Goal: Find specific page/section

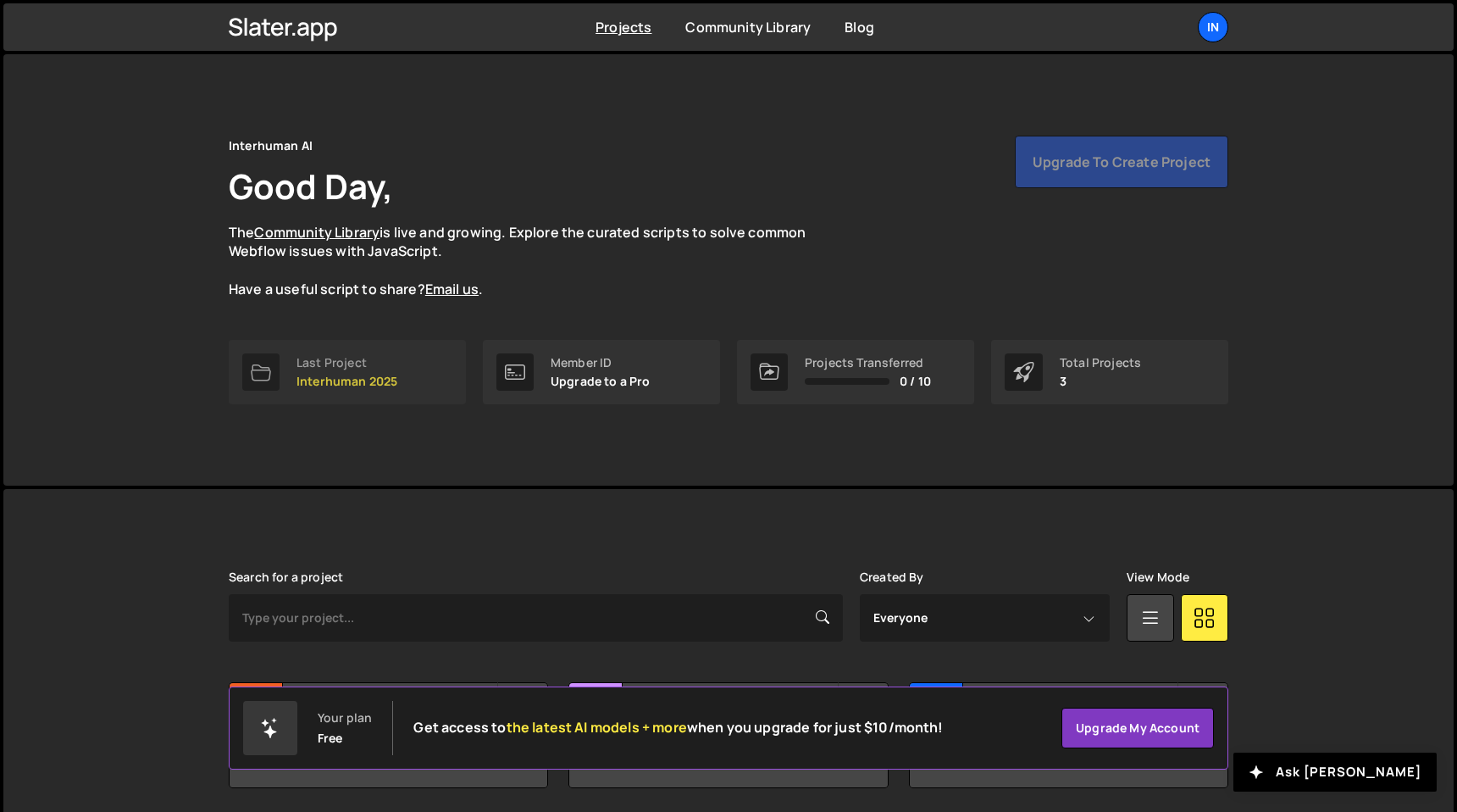
click at [412, 367] on link "Last Project Interhuman 2025" at bounding box center [347, 372] width 237 height 64
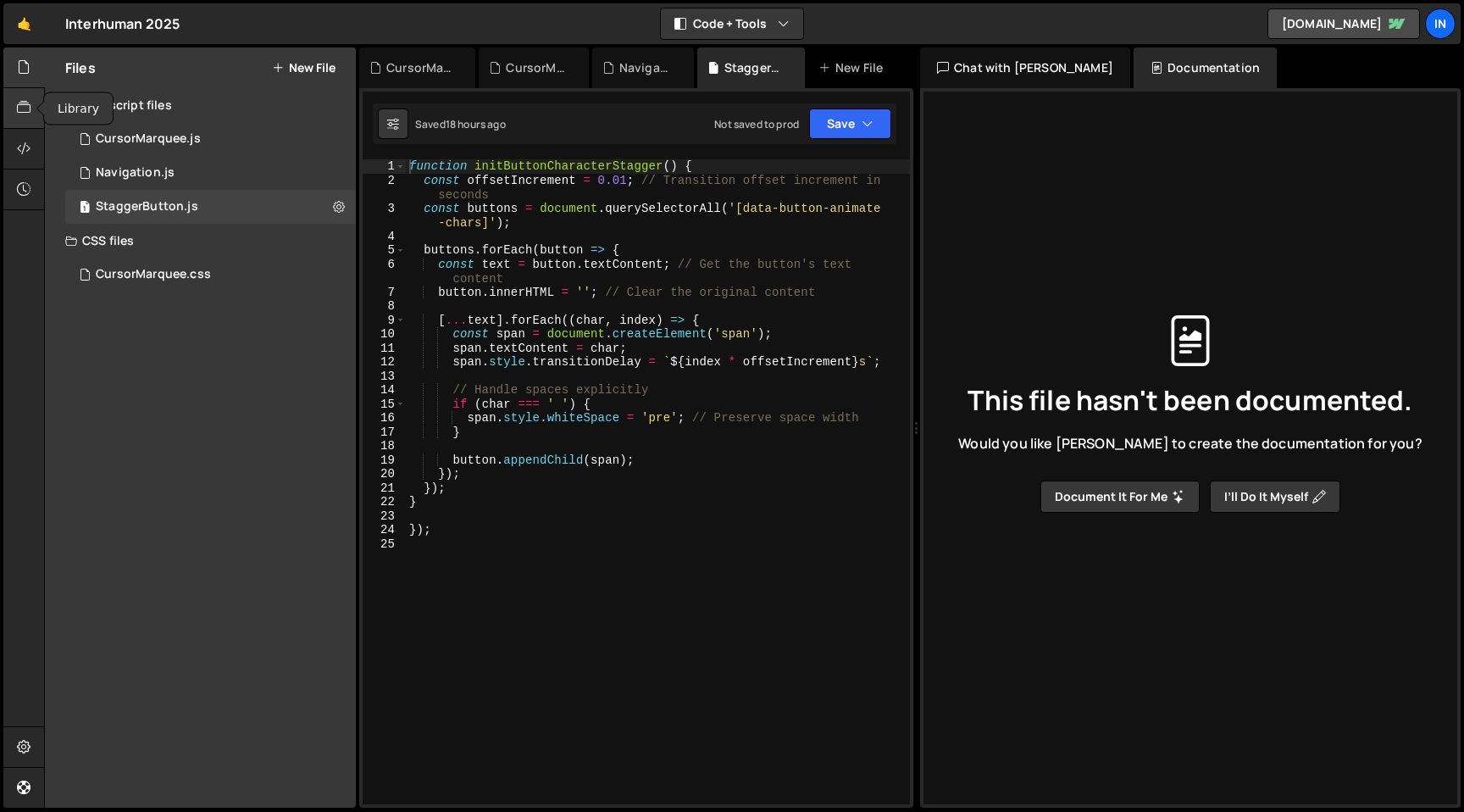
click at [16, 117] on div at bounding box center [24, 108] width 41 height 40
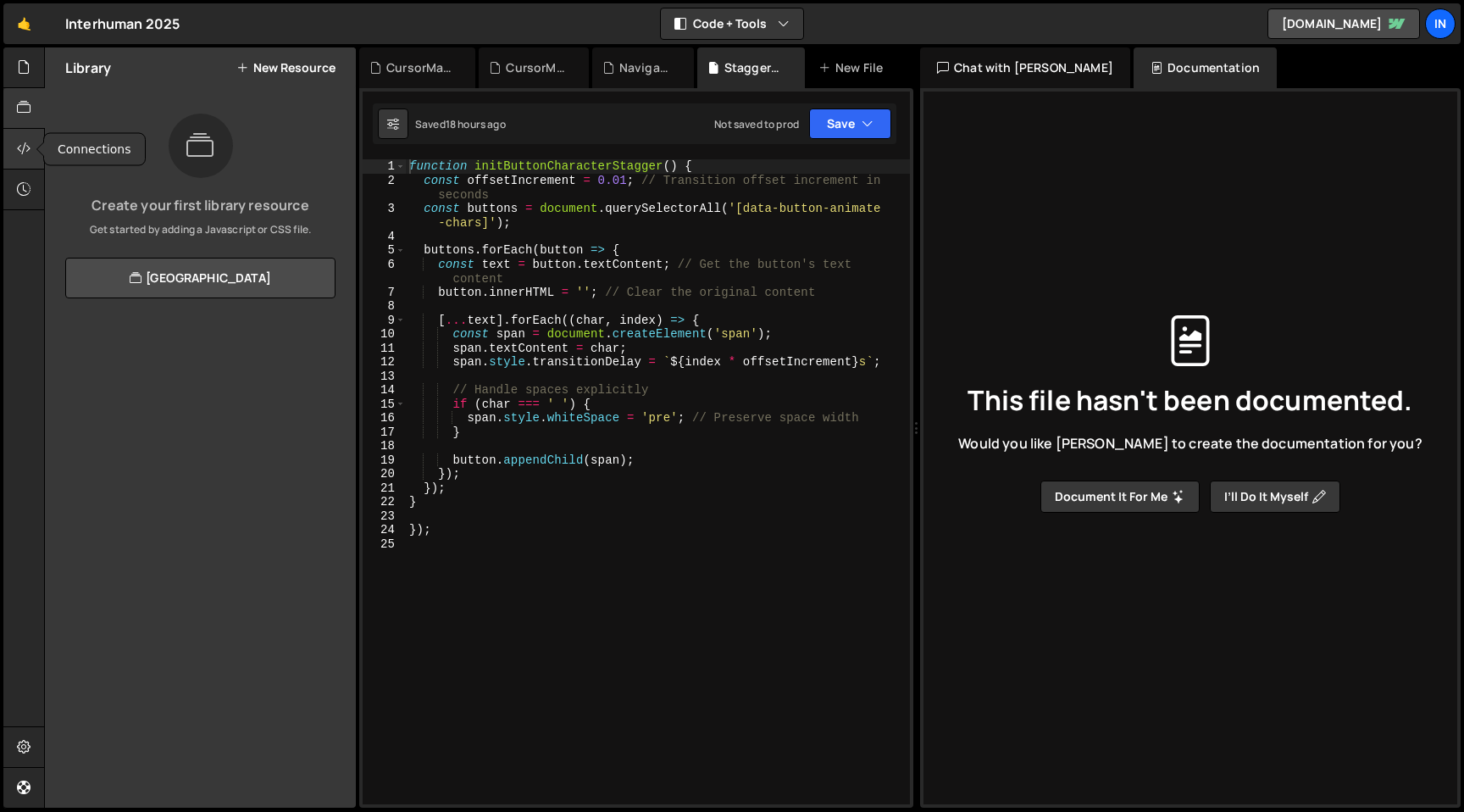
click at [22, 152] on icon at bounding box center [23, 148] width 13 height 18
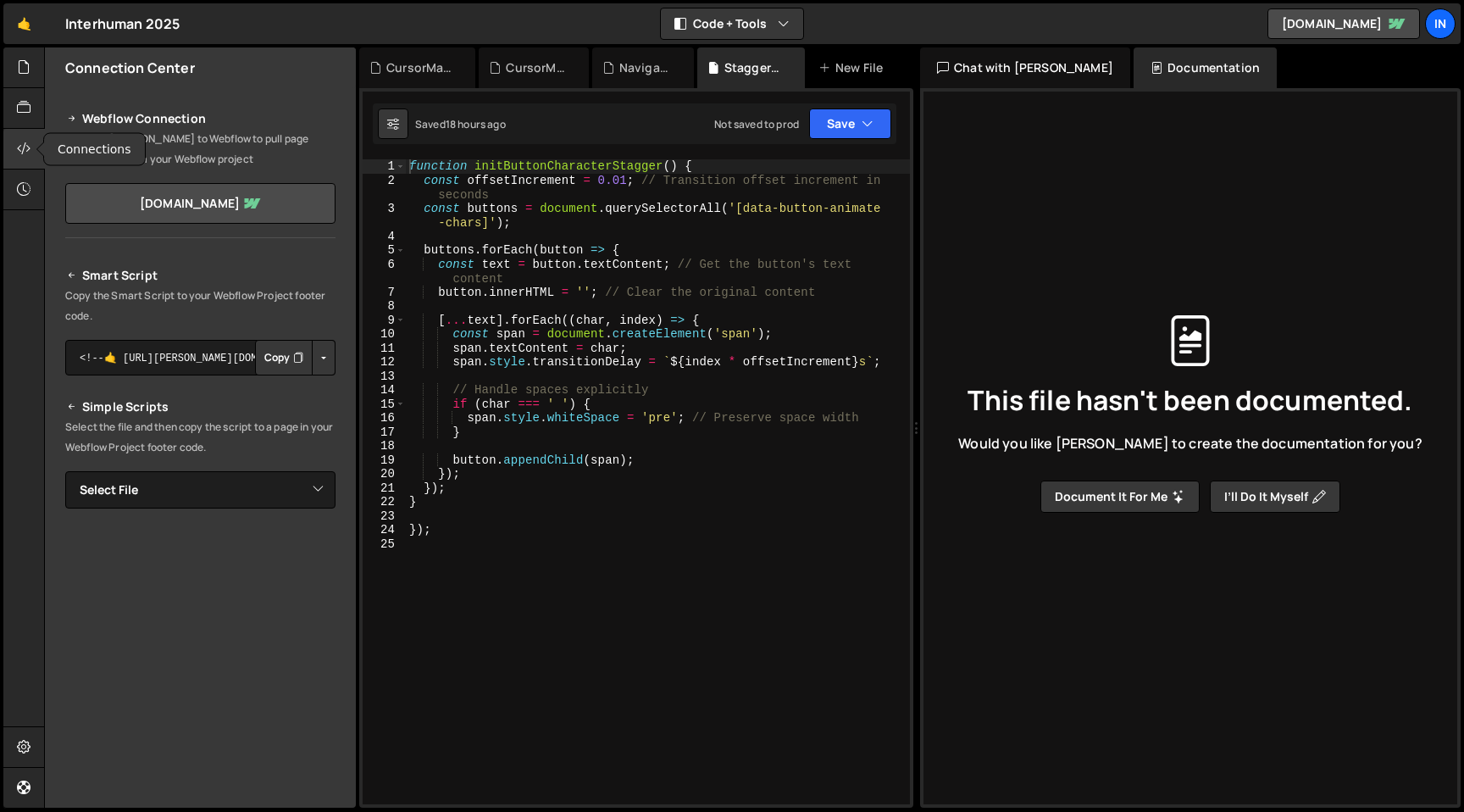
click at [22, 152] on icon at bounding box center [23, 148] width 13 height 18
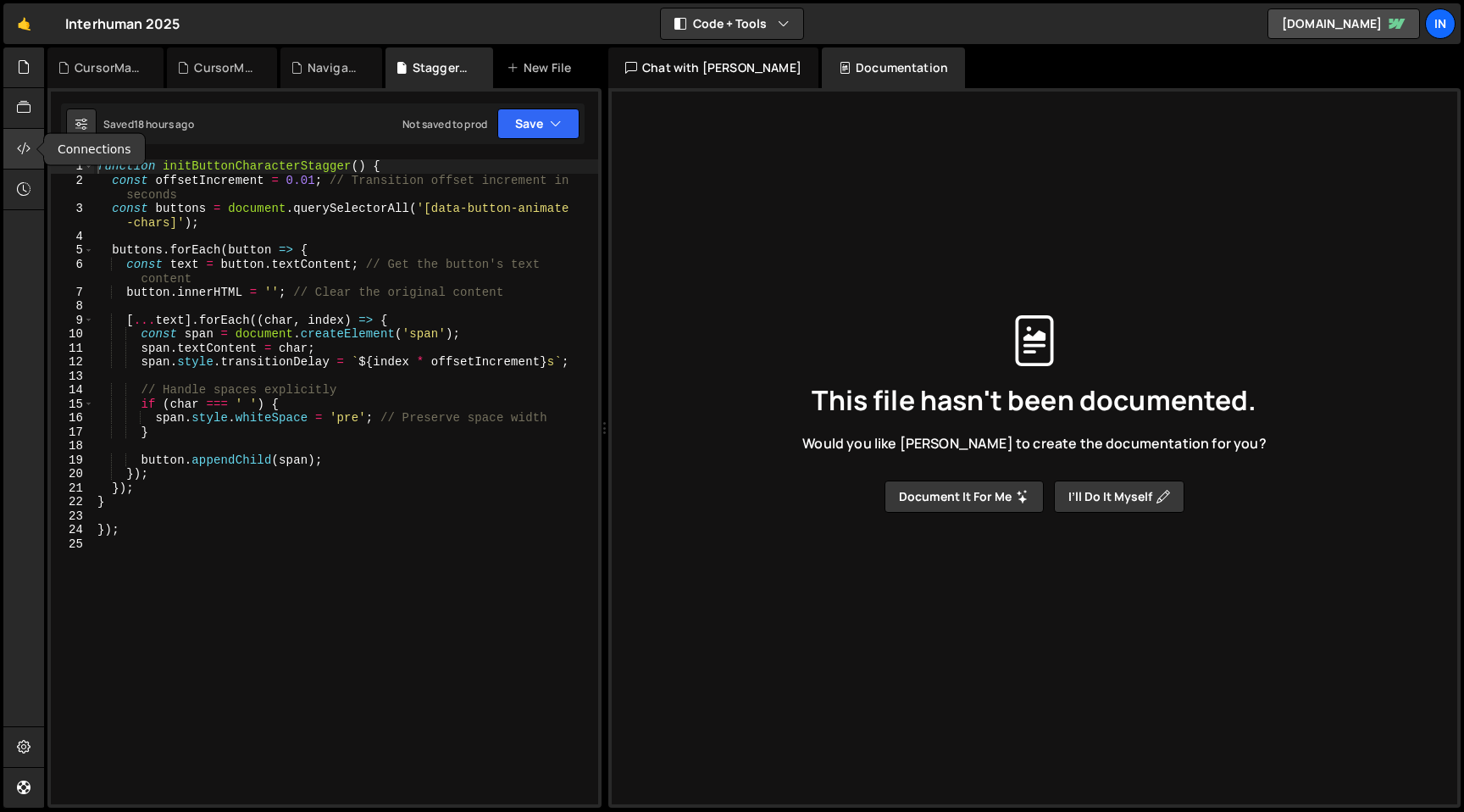
click at [22, 152] on icon at bounding box center [23, 148] width 13 height 18
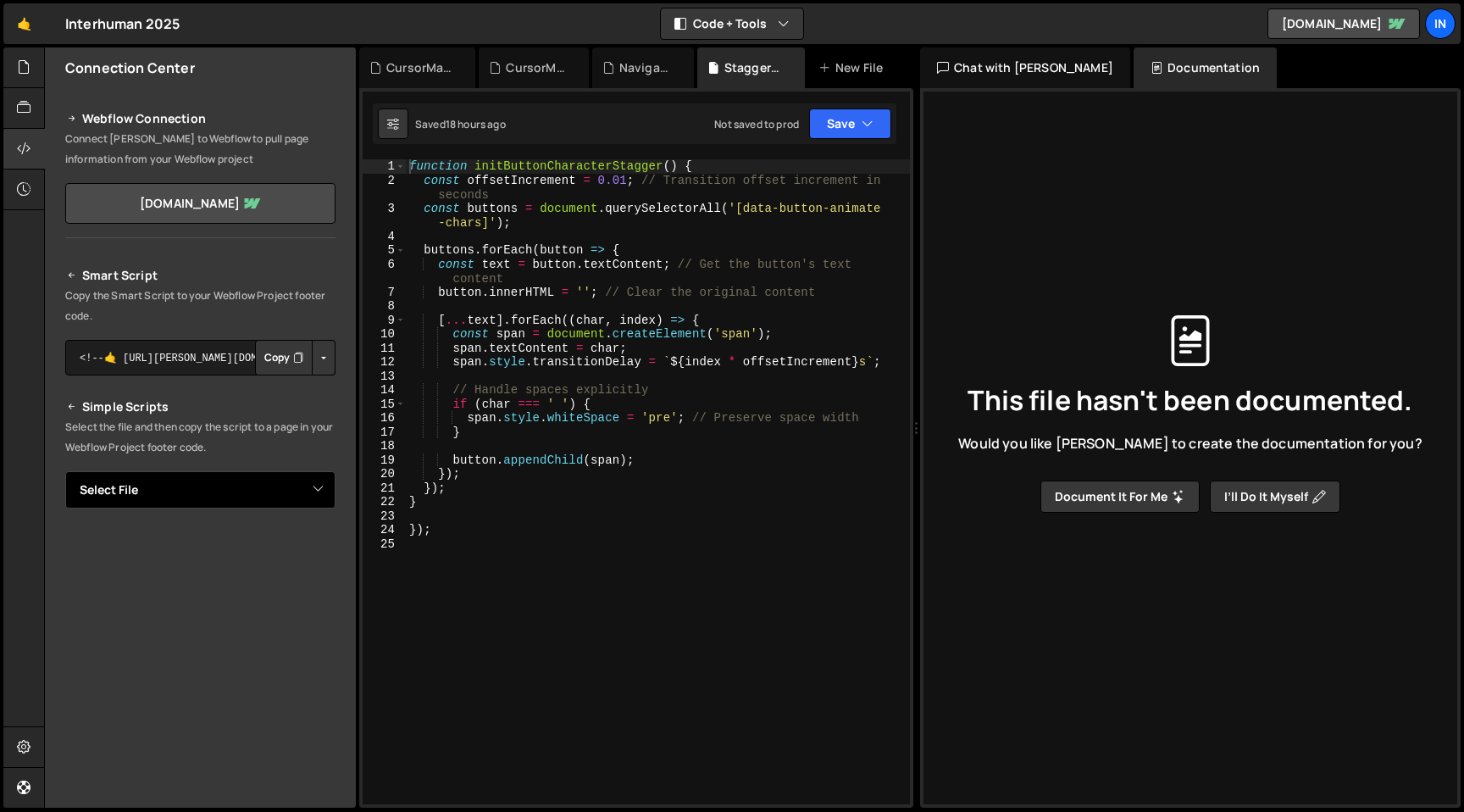
click at [109, 485] on select "Select File CursorMarquee.js Navigation.js StaggerButton.js CursorMarquee.css" at bounding box center [200, 489] width 271 height 37
select select "45893"
click at [65, 471] on select "Select File CursorMarquee.js Navigation.js StaggerButton.js CursorMarquee.css" at bounding box center [200, 489] width 271 height 37
click at [110, 488] on select "Select File CursorMarquee.js Navigation.js StaggerButton.js CursorMarquee.css" at bounding box center [200, 489] width 271 height 37
select select
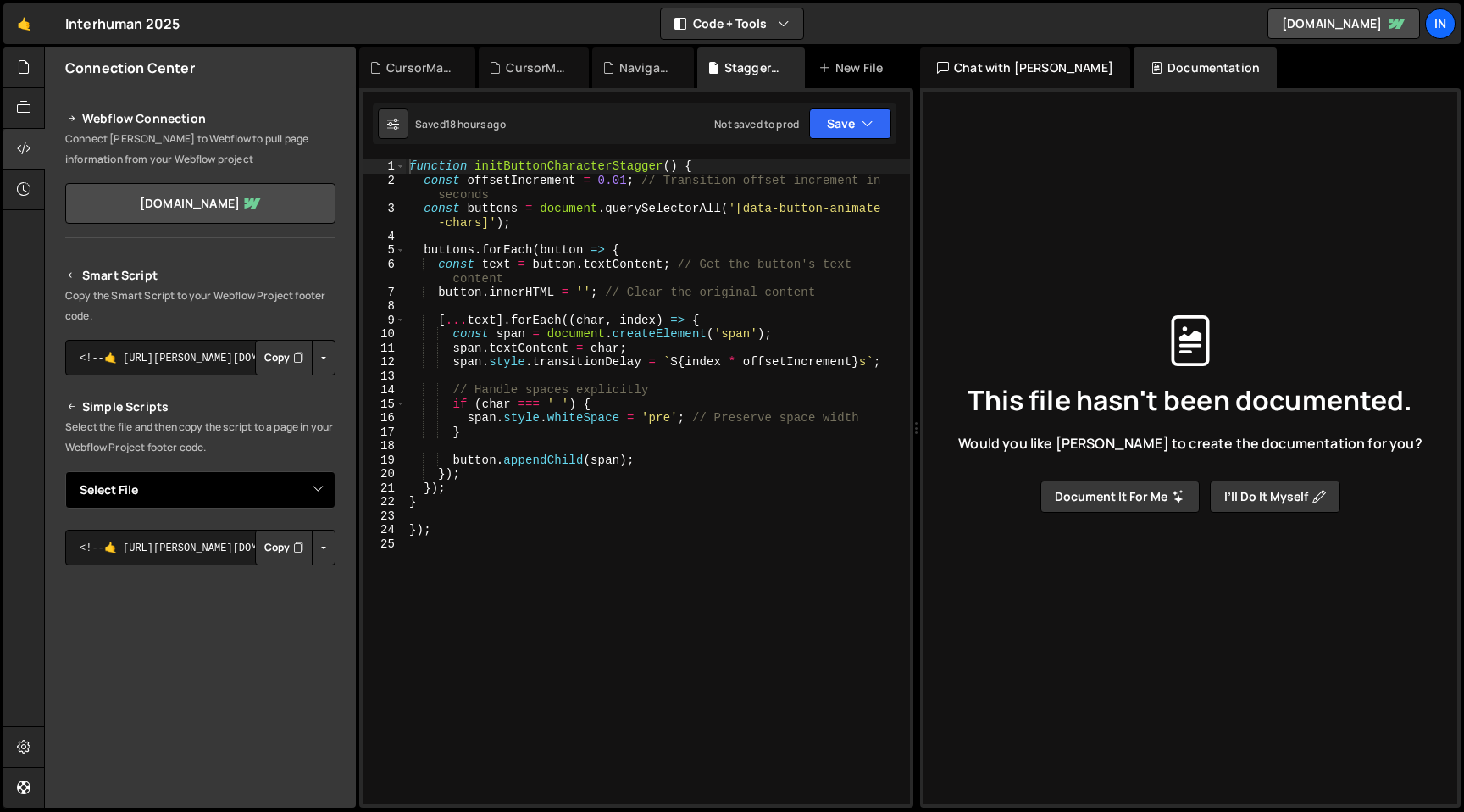
click at [65, 471] on select "Select File CursorMarquee.js Navigation.js StaggerButton.js CursorMarquee.css" at bounding box center [200, 489] width 271 height 37
